Goal: Check status: Check status

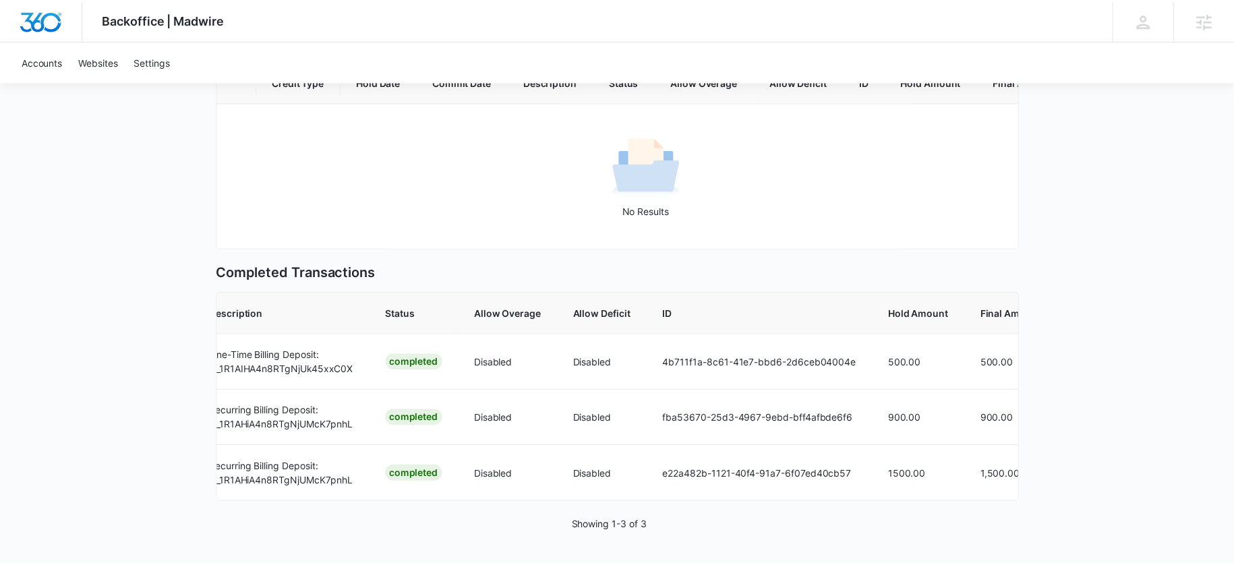
scroll to position [0, 369]
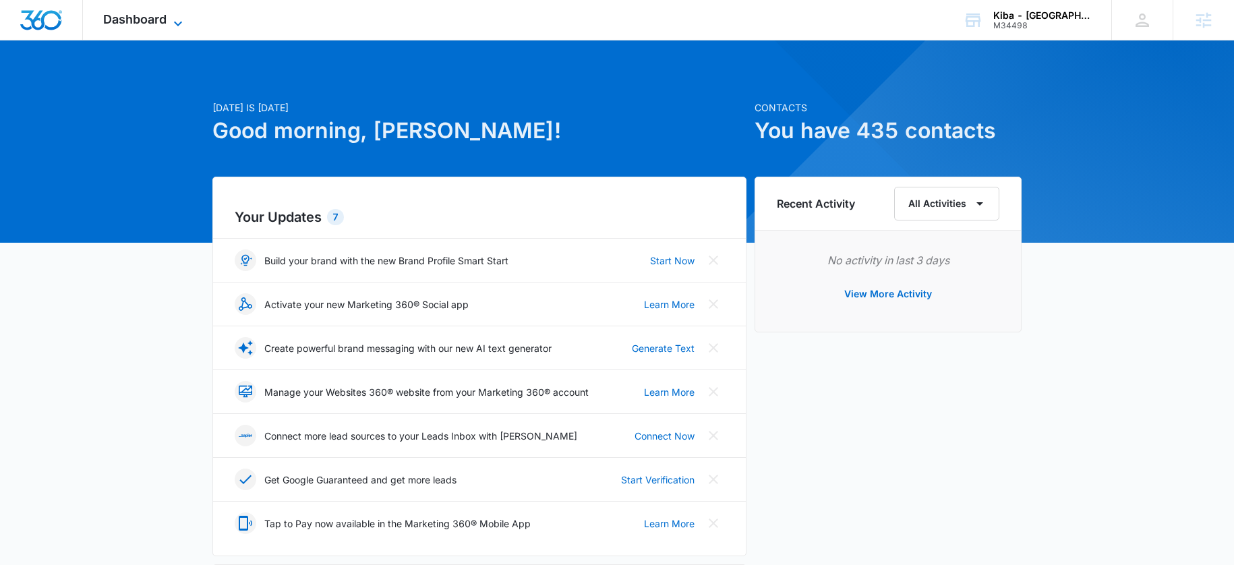
click at [149, 28] on div "Dashboard Apps Reputation Websites Forms CRM Email Social Shop Payments POS Con…" at bounding box center [144, 20] width 123 height 40
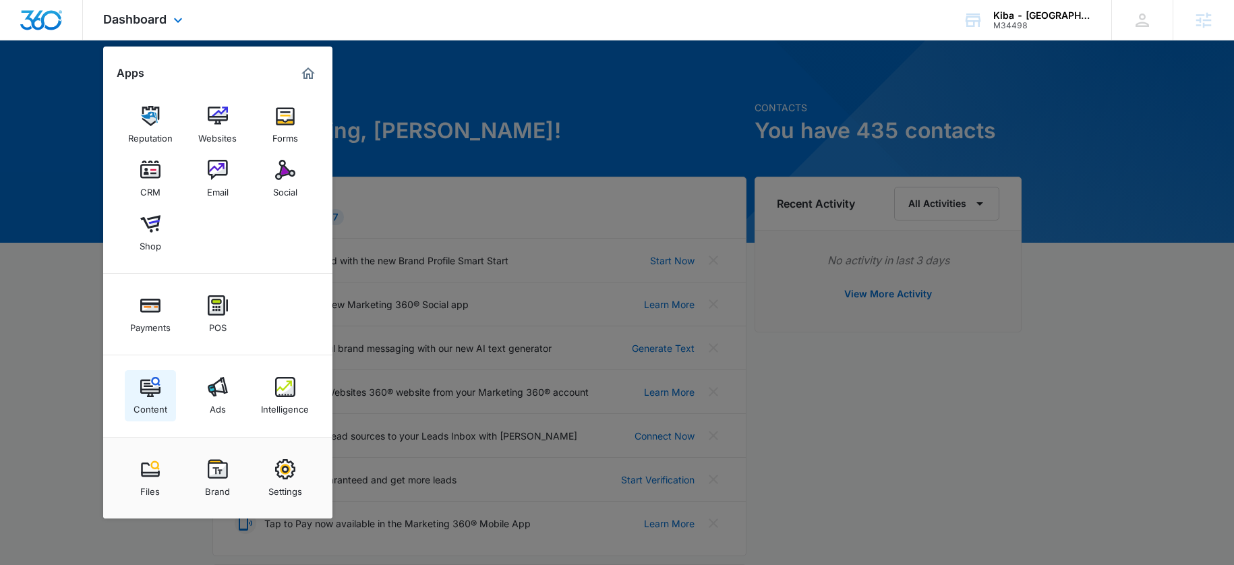
click at [144, 394] on img at bounding box center [150, 387] width 20 height 20
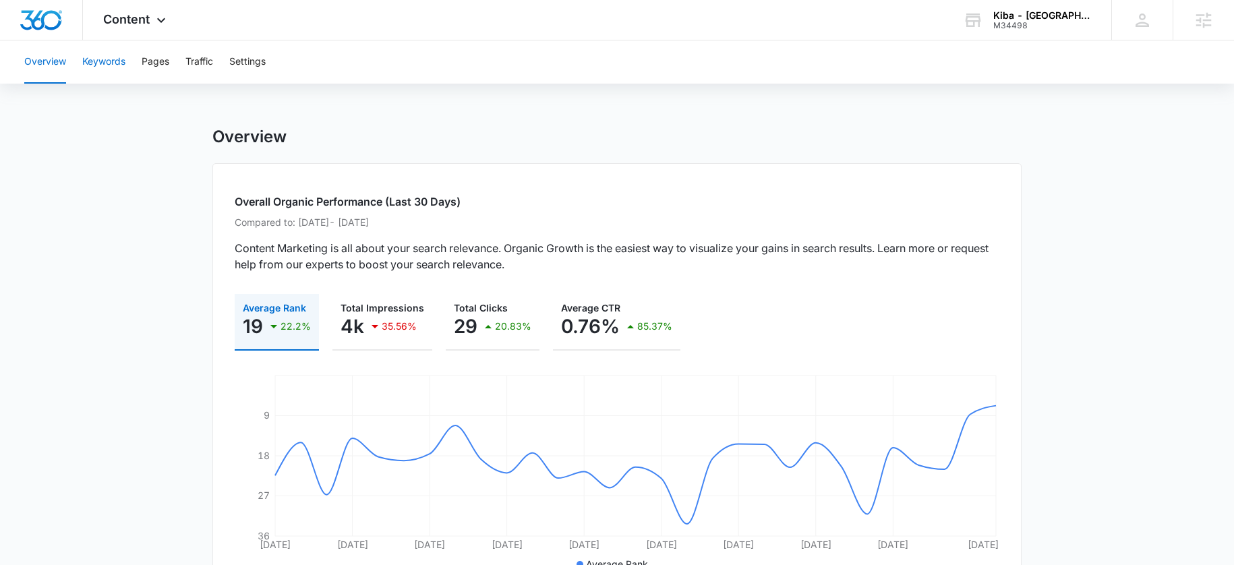
click at [84, 58] on button "Keywords" at bounding box center [103, 61] width 43 height 43
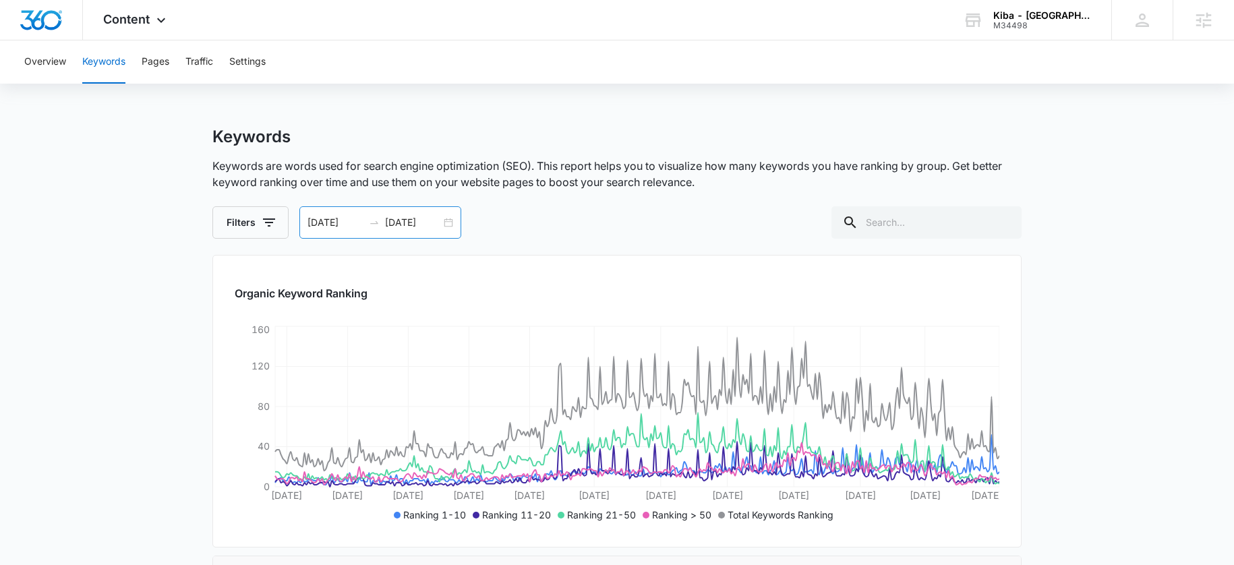
click at [398, 218] on input "[DATE]" at bounding box center [413, 222] width 56 height 15
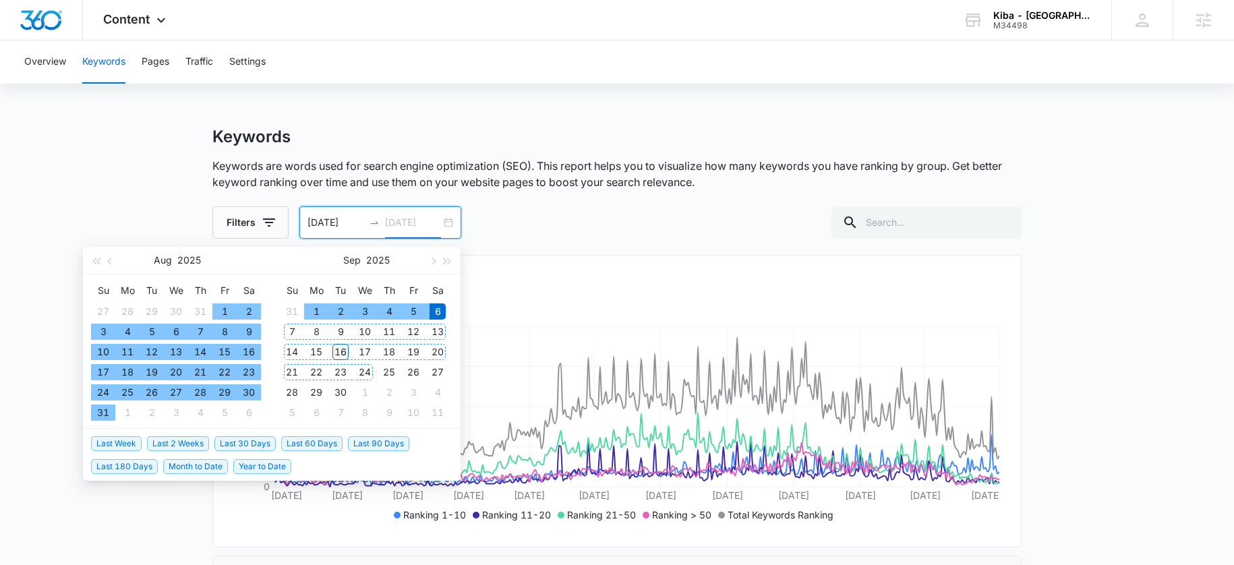
type input "[DATE]"
click at [344, 353] on div "16" at bounding box center [340, 352] width 16 height 16
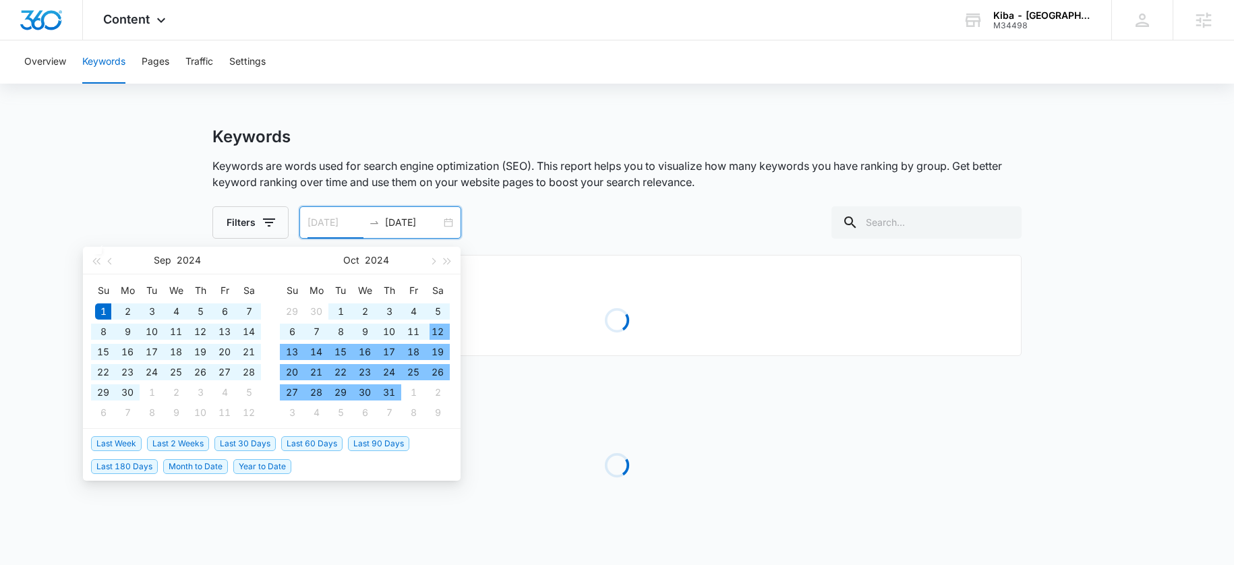
type input "[DATE]"
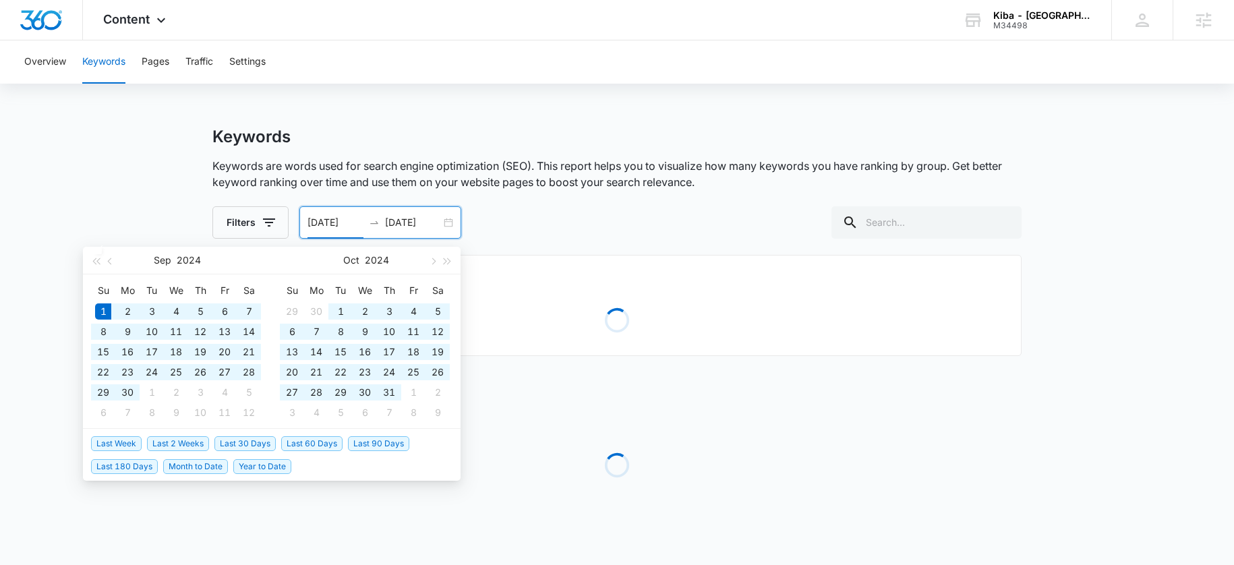
click at [570, 224] on div "Filters [DATE] [DATE] [DATE] Su Mo Tu We Th Fr Sa 1 2 3 4 5 6 7 8 9 10 11 12 13…" at bounding box center [616, 222] width 809 height 32
